Goal: Task Accomplishment & Management: Use online tool/utility

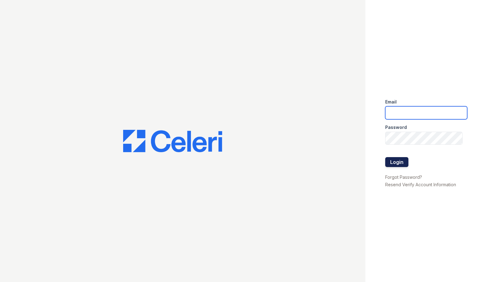
type input "ebetriolo@trinity-pm.com"
click at [400, 157] on button "Login" at bounding box center [397, 162] width 23 height 10
click at [396, 159] on button "Login" at bounding box center [397, 162] width 23 height 10
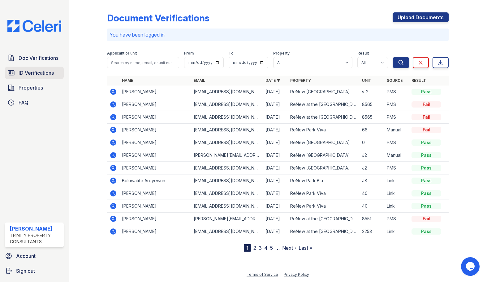
click at [31, 68] on link "ID Verifications" at bounding box center [34, 73] width 59 height 12
click at [30, 68] on link "ID Verifications" at bounding box center [34, 73] width 59 height 12
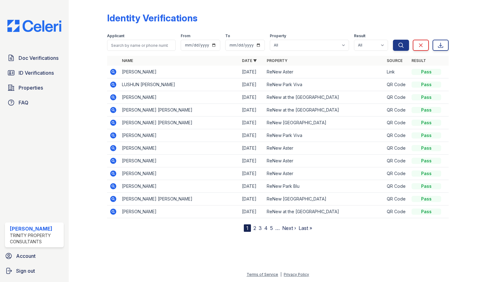
click at [30, 68] on link "ID Verifications" at bounding box center [34, 73] width 59 height 12
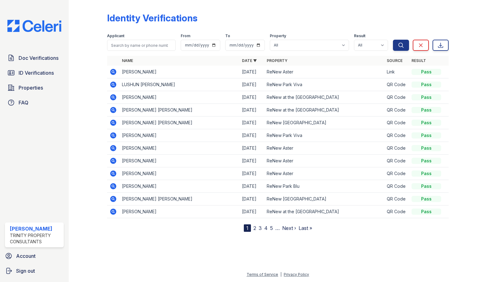
click at [30, 68] on link "ID Verifications" at bounding box center [34, 73] width 59 height 12
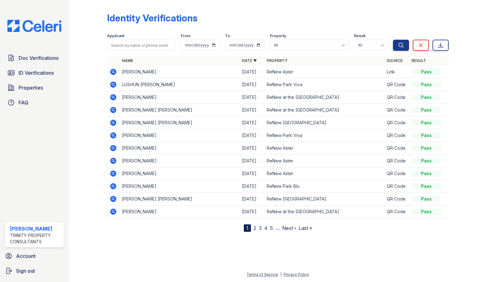
click at [30, 68] on link "ID Verifications" at bounding box center [34, 73] width 59 height 12
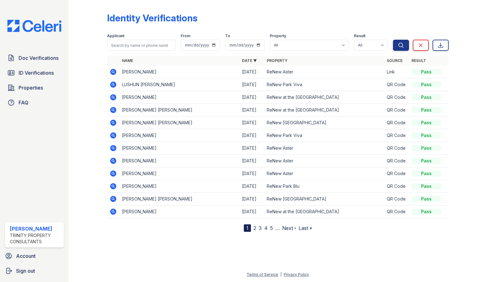
click at [30, 68] on link "ID Verifications" at bounding box center [34, 73] width 59 height 12
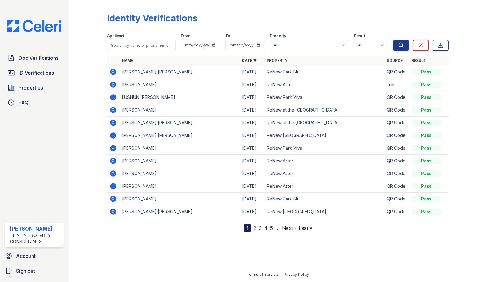
click at [115, 74] on icon at bounding box center [113, 72] width 6 height 6
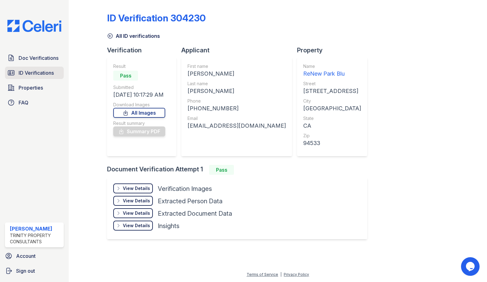
click at [42, 72] on span "ID Verifications" at bounding box center [36, 72] width 35 height 7
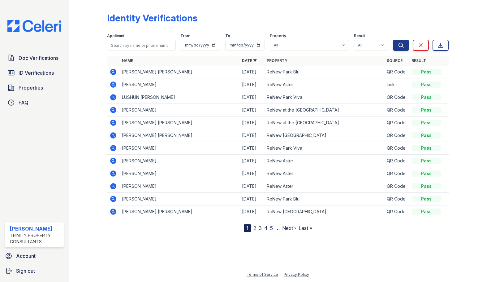
click at [117, 72] on icon at bounding box center [113, 71] width 7 height 7
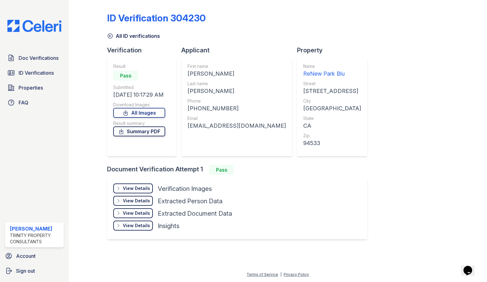
click at [145, 130] on link "Summary PDF" at bounding box center [139, 131] width 52 height 10
